Goal: Entertainment & Leisure: Consume media (video, audio)

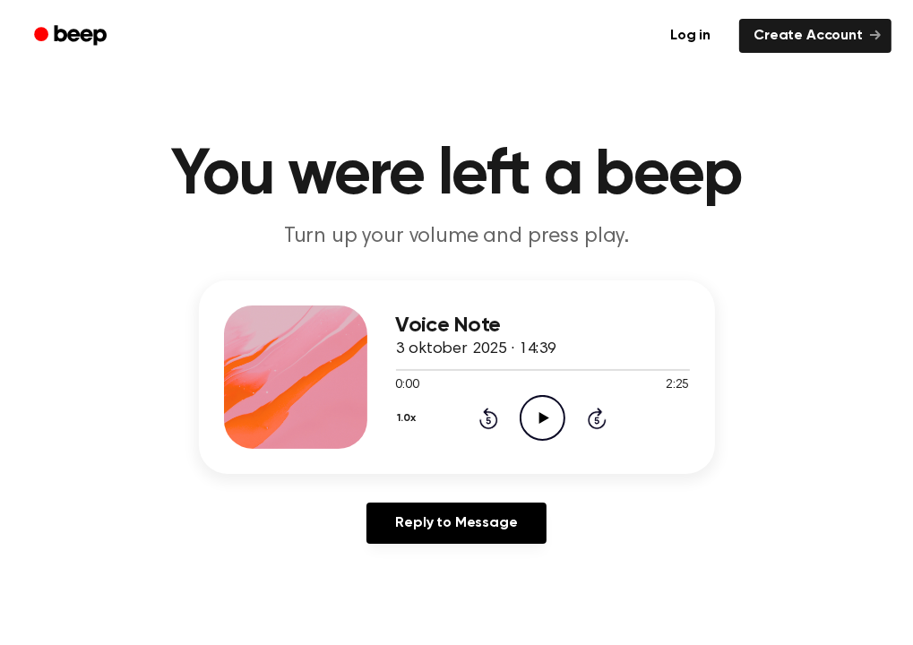
click at [537, 417] on icon "Play Audio" at bounding box center [542, 418] width 46 height 46
click at [409, 368] on div at bounding box center [543, 369] width 294 height 14
drag, startPoint x: 404, startPoint y: 371, endPoint x: 428, endPoint y: 376, distance: 24.8
click at [434, 375] on div at bounding box center [543, 369] width 294 height 14
click at [540, 416] on icon at bounding box center [544, 418] width 10 height 12
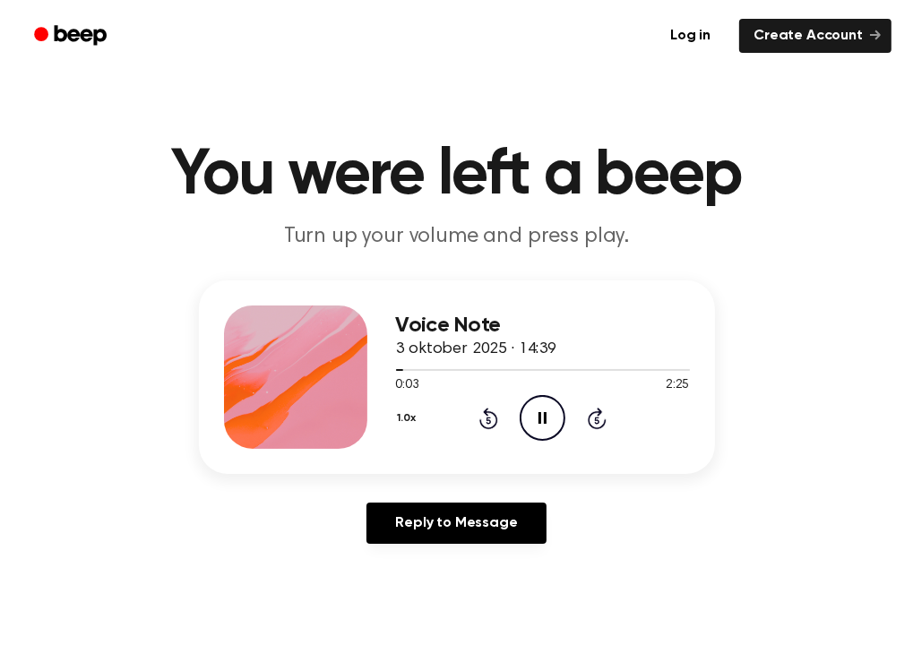
click at [603, 416] on icon "Skip 5 seconds" at bounding box center [597, 418] width 20 height 23
click at [674, 529] on div "Reply to Message" at bounding box center [457, 530] width 516 height 56
